Goal: Navigation & Orientation: Find specific page/section

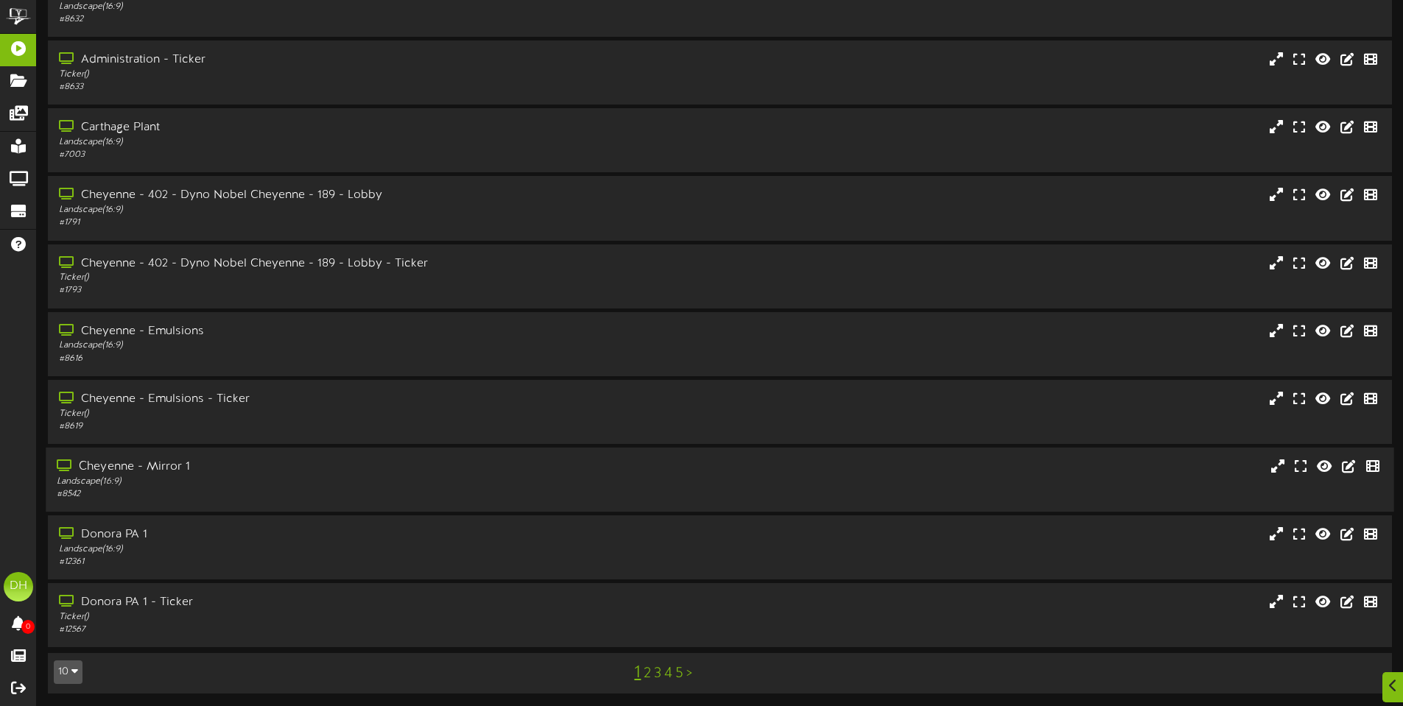
scroll to position [84, 0]
click at [74, 668] on icon "button" at bounding box center [74, 669] width 7 height 10
click at [68, 649] on div "100" at bounding box center [69, 641] width 28 height 22
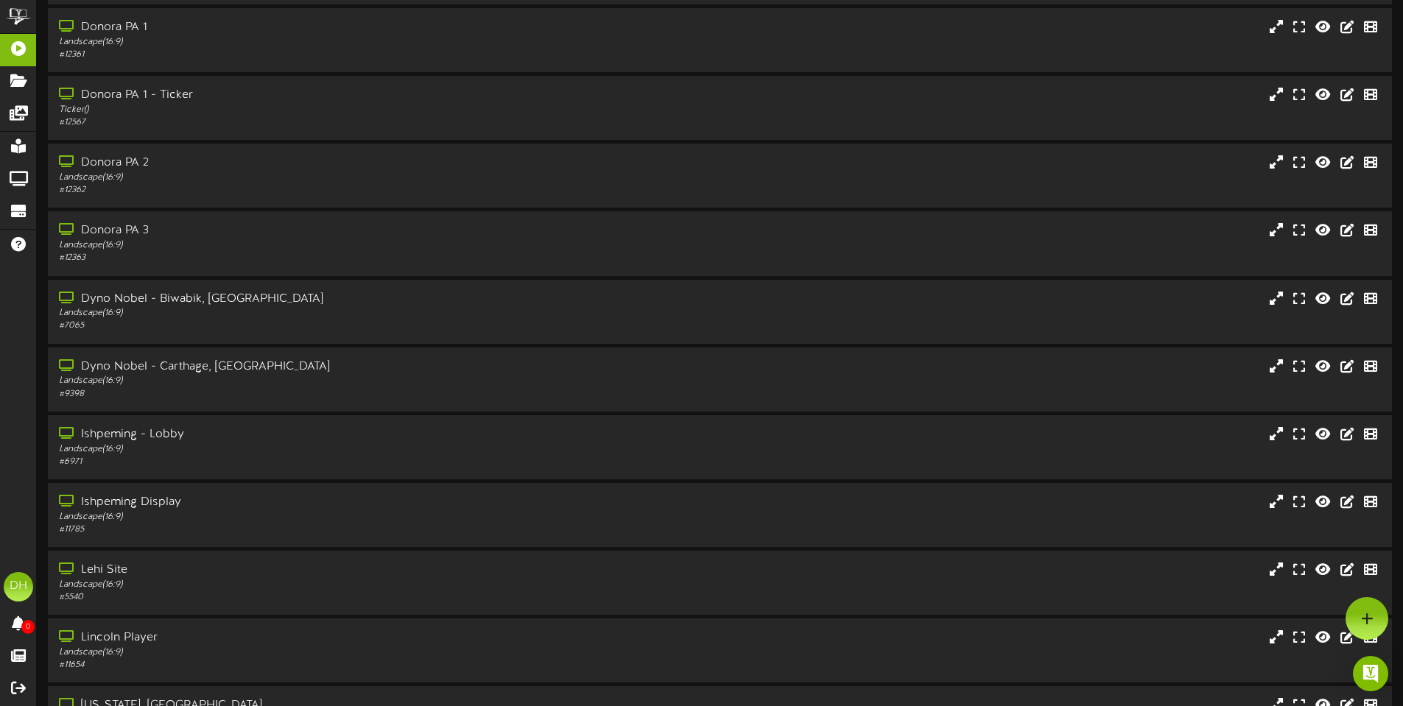
scroll to position [516, 0]
